Goal: Navigation & Orientation: Find specific page/section

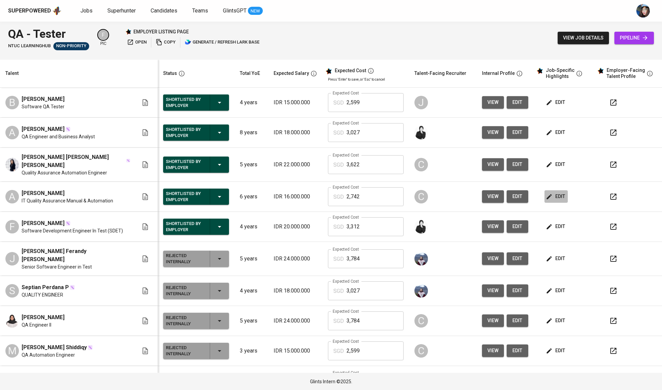
click at [553, 195] on span "edit" at bounding box center [556, 196] width 18 height 8
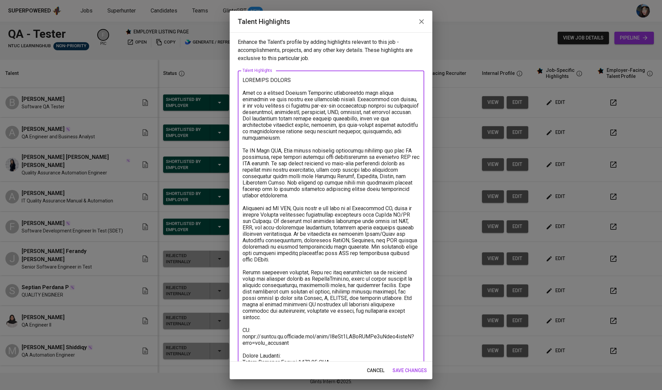
drag, startPoint x: 303, startPoint y: 320, endPoint x: 252, endPoint y: 312, distance: 52.0
click at [252, 312] on textarea at bounding box center [330, 237] width 177 height 321
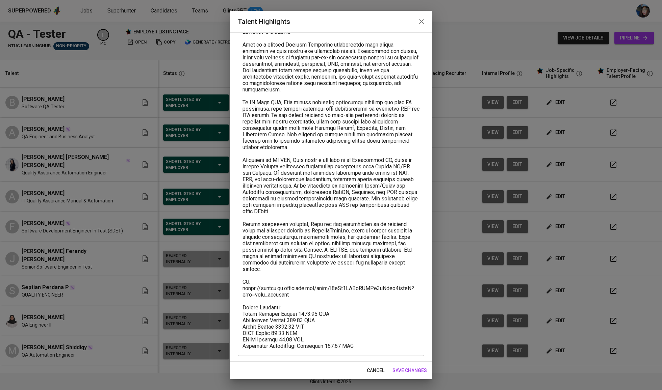
scroll to position [49, 0]
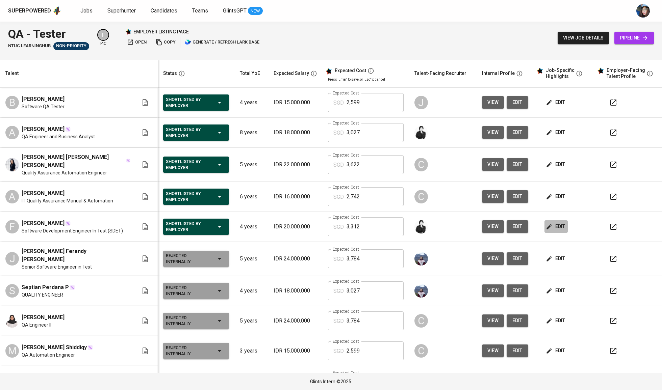
click at [548, 220] on button "edit" at bounding box center [555, 226] width 23 height 12
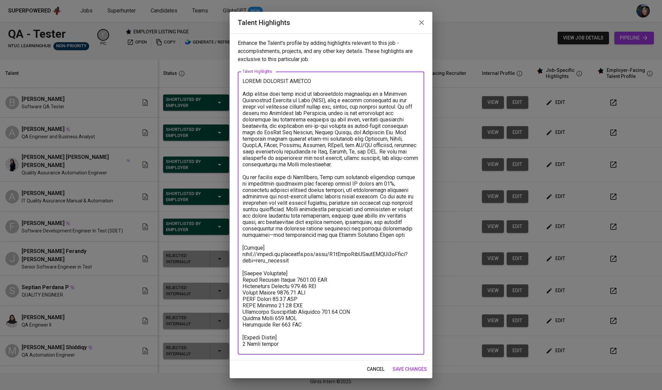
drag, startPoint x: 296, startPoint y: 259, endPoint x: 225, endPoint y: 250, distance: 71.4
click at [225, 250] on div "Talent Highlights Enhance the Talent's profile by adding highlights relevant to…" at bounding box center [331, 195] width 662 height 390
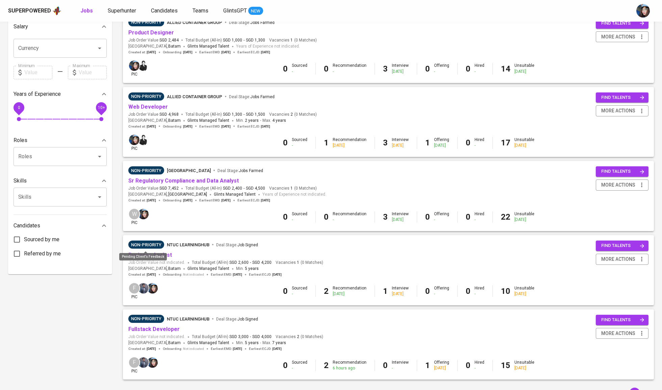
scroll to position [171, 0]
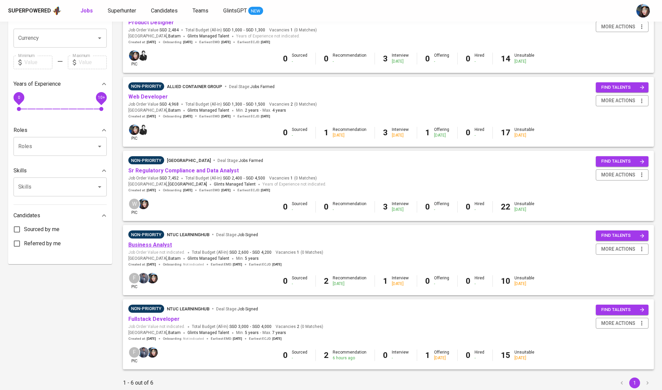
click at [147, 243] on link "Business Analyst" at bounding box center [150, 245] width 44 height 6
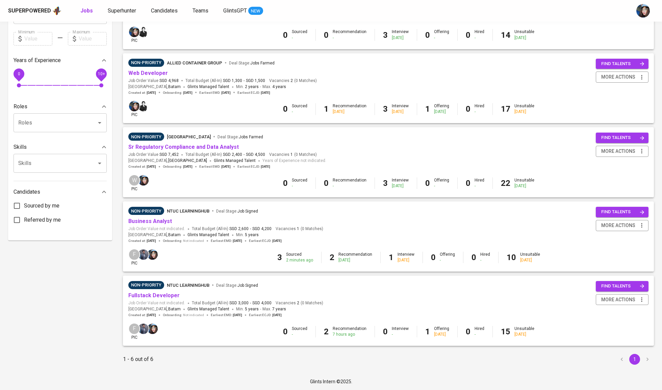
scroll to position [194, 0]
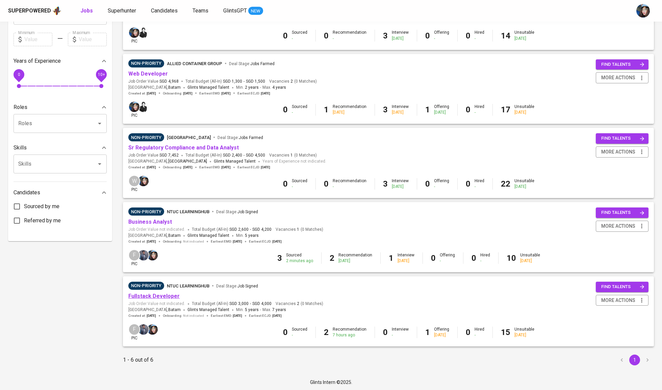
click at [155, 293] on link "Fullstack Developer" at bounding box center [153, 296] width 51 height 6
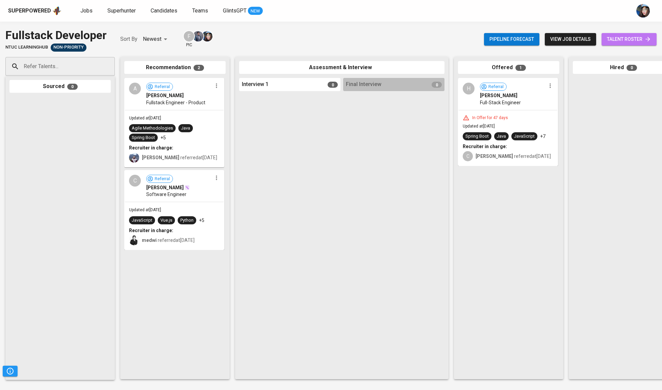
click at [653, 42] on link "talent roster" at bounding box center [628, 39] width 55 height 12
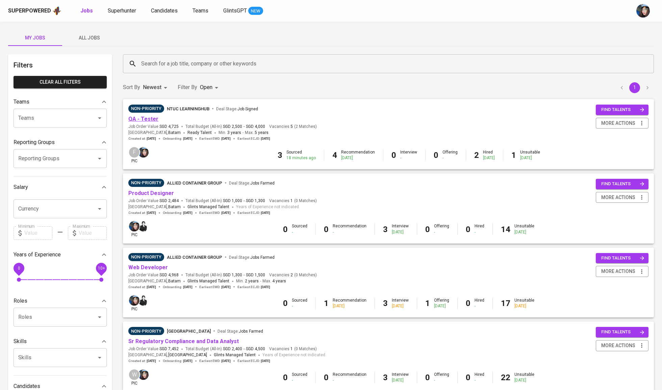
click at [151, 118] on link "QA - Tester" at bounding box center [143, 119] width 30 height 6
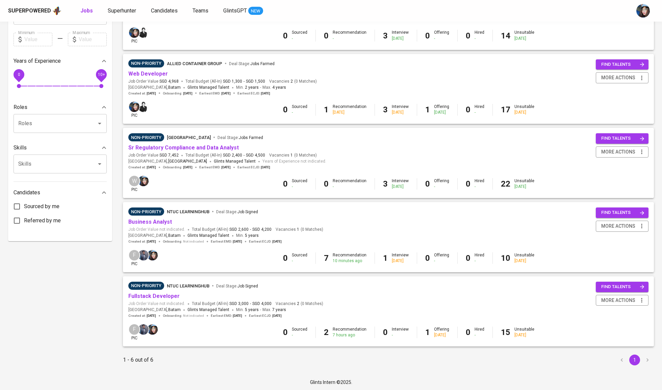
scroll to position [173, 0]
